Goal: Task Accomplishment & Management: Manage account settings

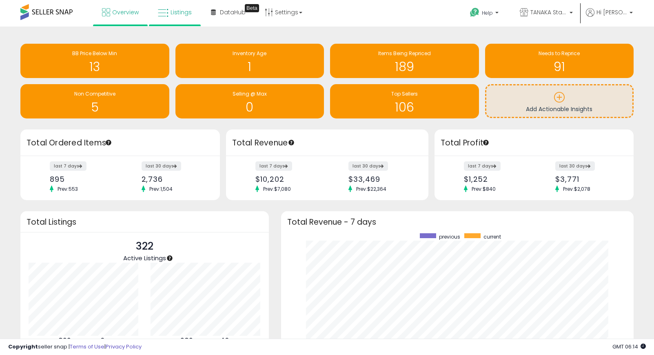
click at [181, 13] on span "Listings" at bounding box center [181, 12] width 21 height 8
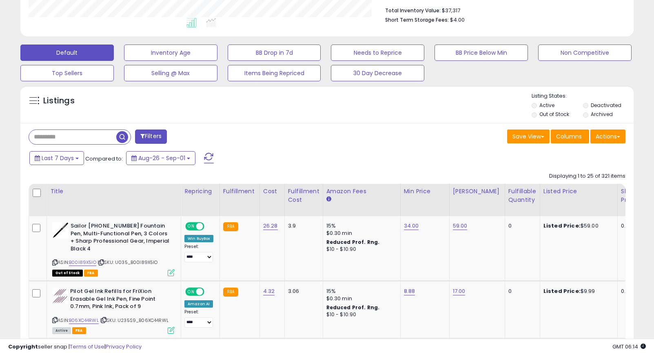
scroll to position [213, 0]
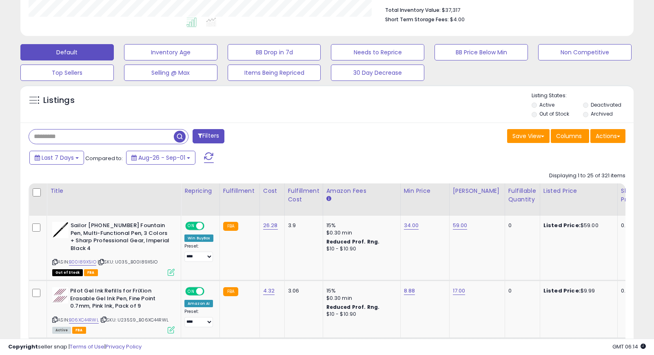
click at [89, 140] on input "text" at bounding box center [101, 136] width 145 height 14
type input "****"
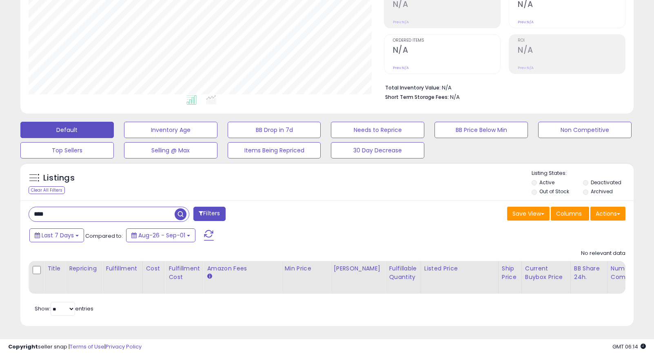
scroll to position [134, 0]
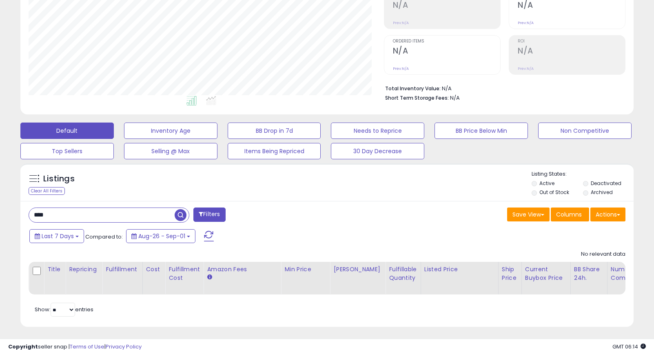
click at [591, 182] on label "Deactivated" at bounding box center [606, 183] width 31 height 7
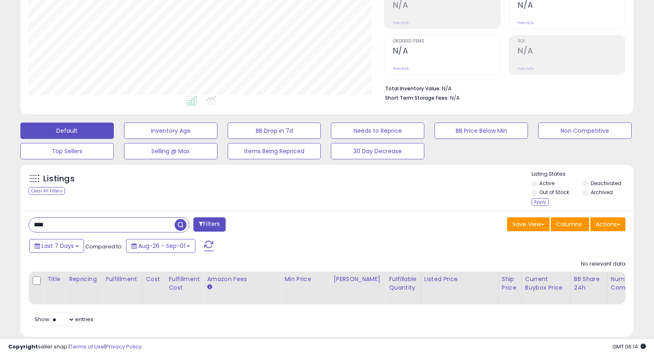
click at [221, 217] on button "Filters" at bounding box center [210, 224] width 32 height 14
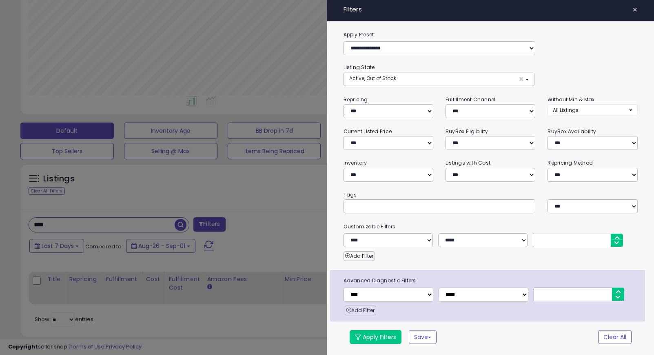
click at [225, 198] on div at bounding box center [327, 177] width 654 height 355
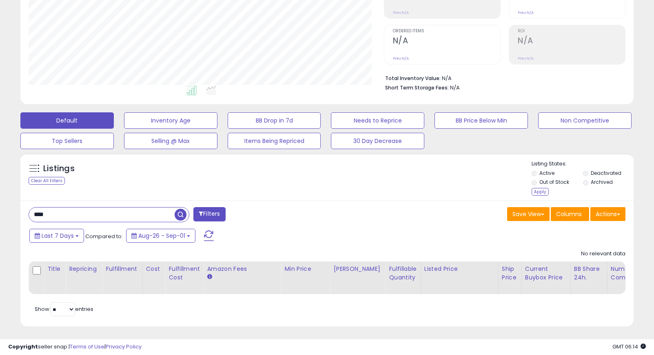
scroll to position [144, 0]
click at [182, 211] on span "button" at bounding box center [181, 215] width 12 height 12
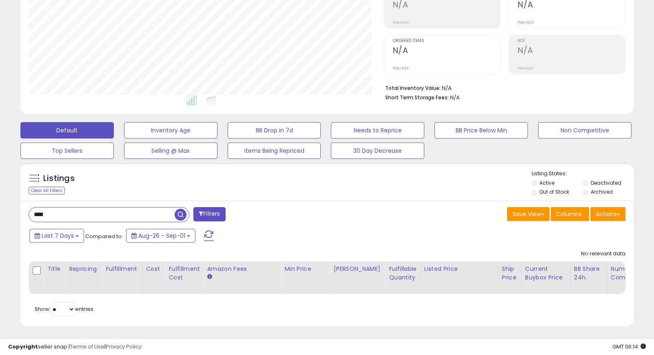
scroll to position [134, 0]
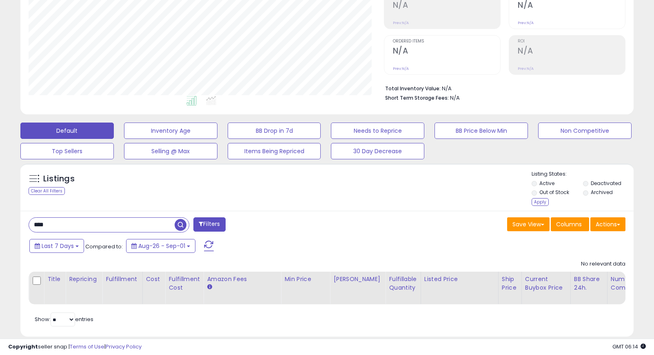
drag, startPoint x: 535, startPoint y: 197, endPoint x: 413, endPoint y: 218, distance: 123.4
click at [535, 198] on div "Apply" at bounding box center [540, 202] width 17 height 8
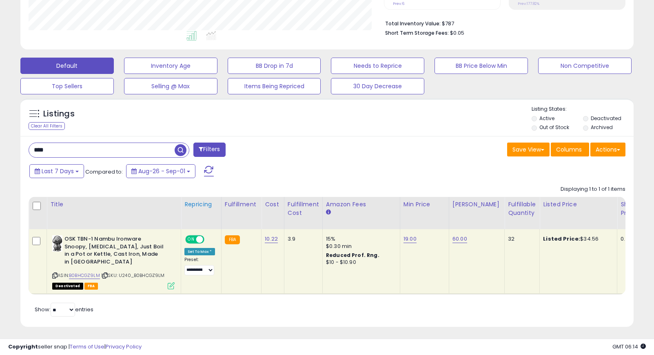
scroll to position [198, 0]
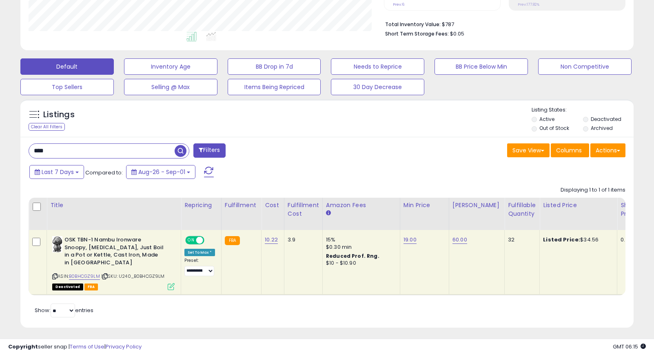
click at [193, 240] on span "ON" at bounding box center [191, 240] width 10 height 7
click at [170, 285] on icon at bounding box center [171, 286] width 7 height 7
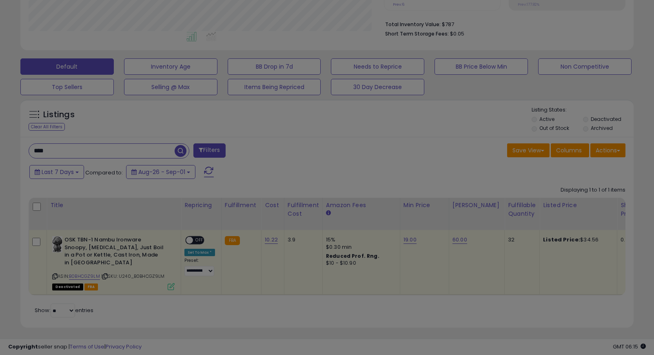
scroll to position [198, 0]
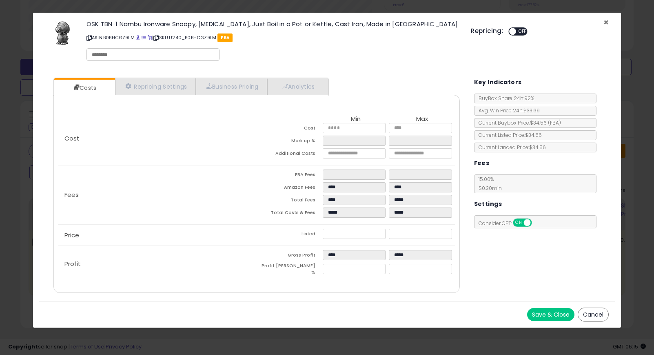
click at [606, 24] on span "×" at bounding box center [606, 22] width 5 height 12
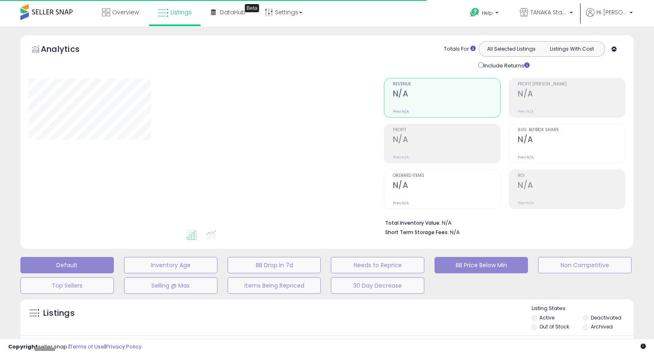
type input "****"
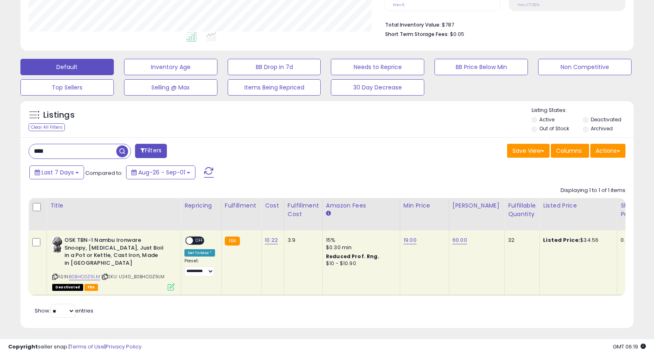
click at [209, 167] on span at bounding box center [209, 172] width 10 height 11
click at [196, 237] on span "OFF" at bounding box center [199, 240] width 13 height 7
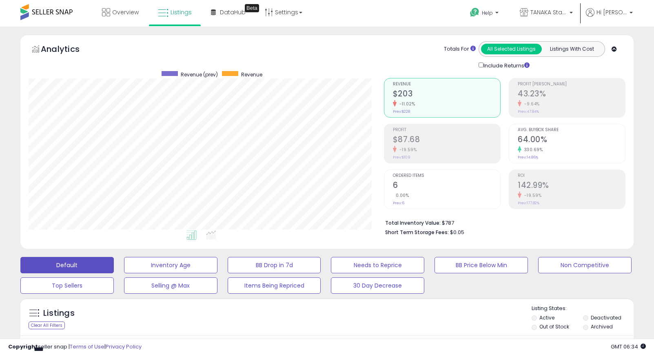
scroll to position [0, 0]
click at [120, 12] on span "Overview" at bounding box center [125, 12] width 27 height 8
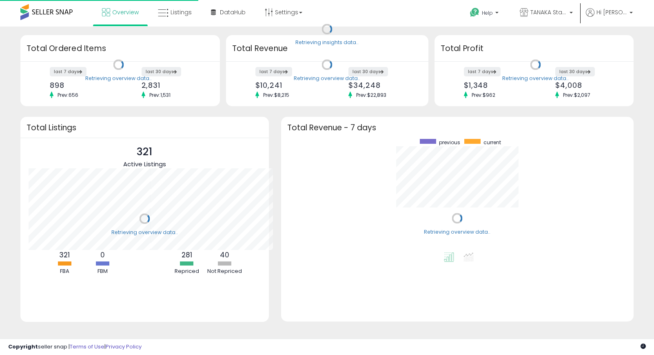
scroll to position [113, 337]
